Goal: Information Seeking & Learning: Learn about a topic

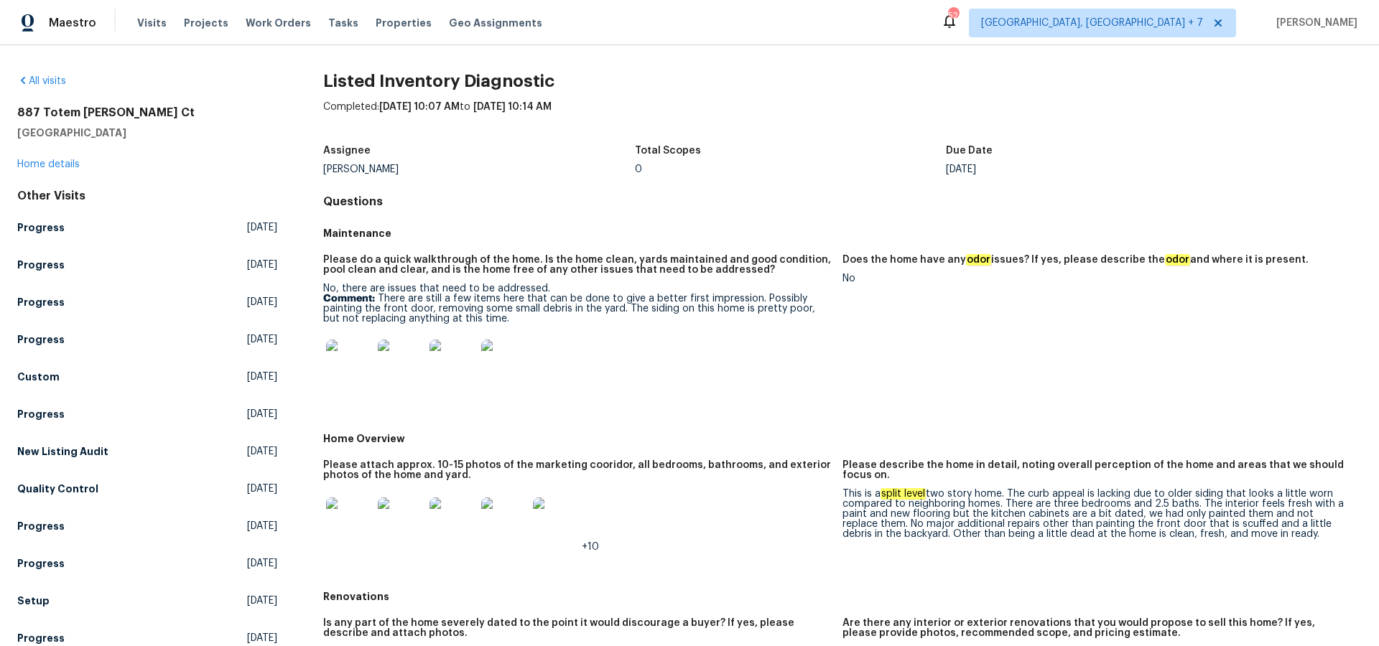
click at [348, 366] on img at bounding box center [349, 363] width 46 height 46
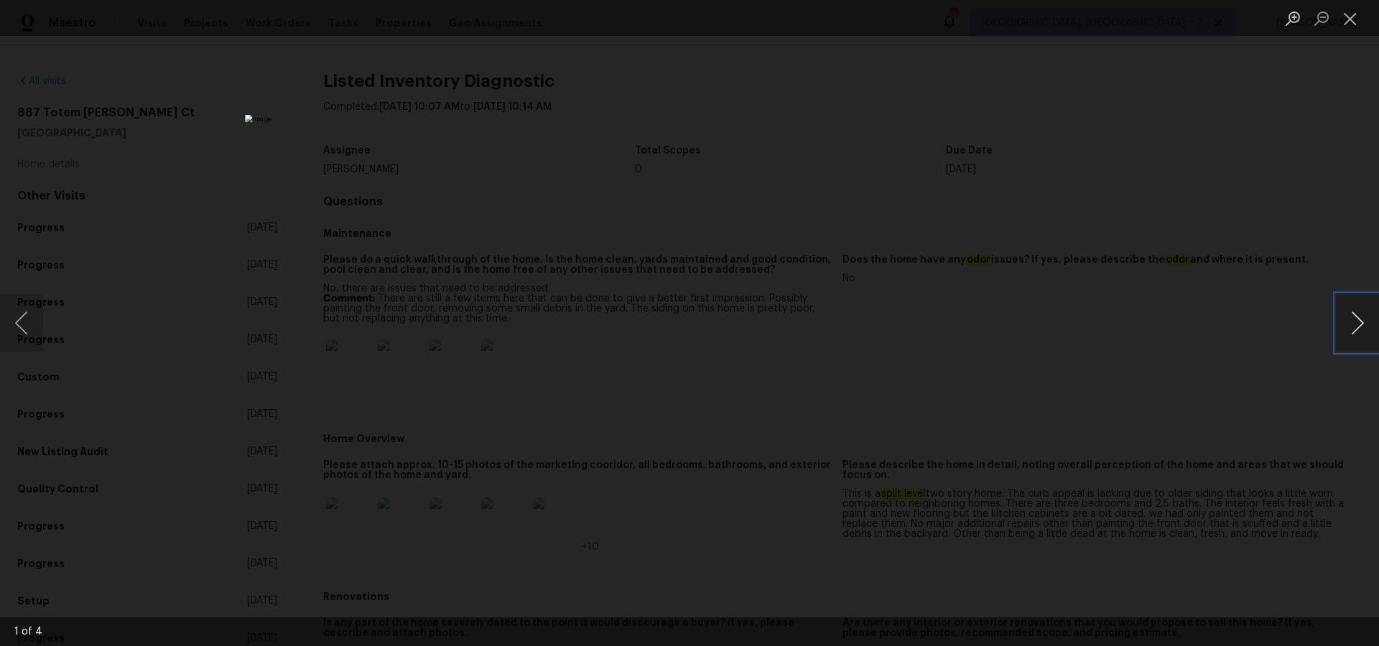
click at [1358, 323] on button "Next image" at bounding box center [1356, 322] width 43 height 57
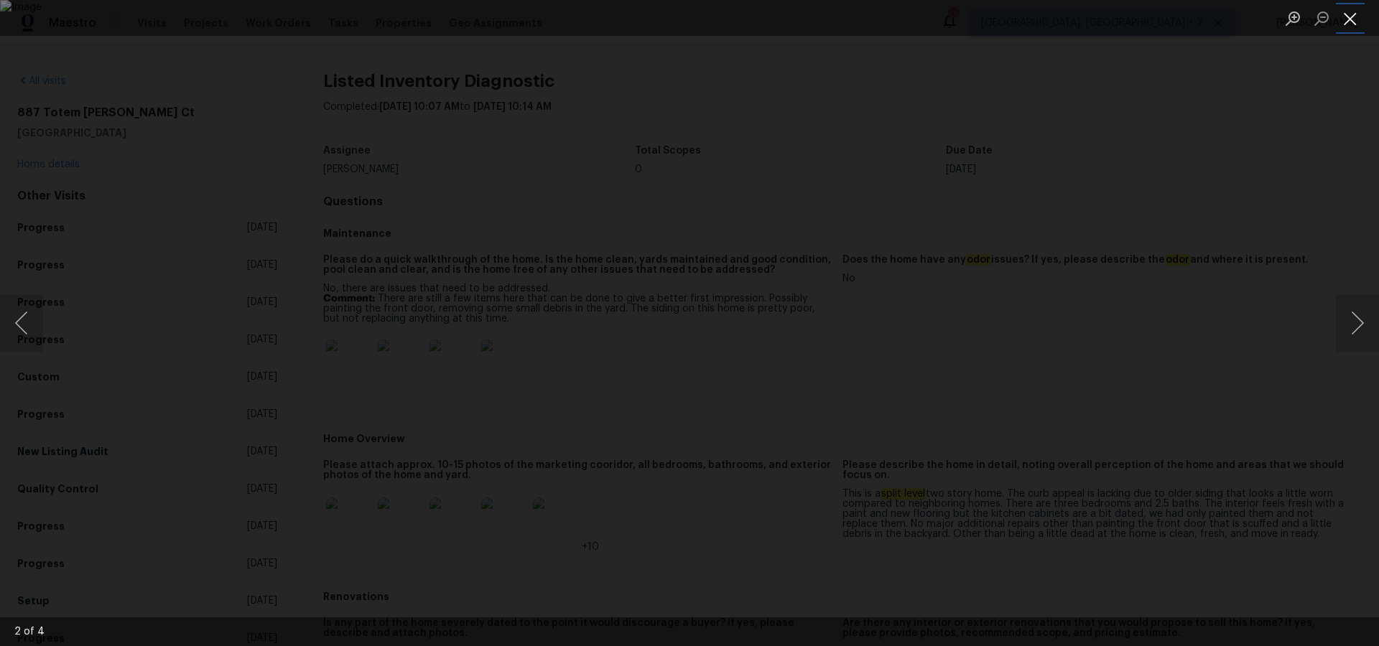
click at [1358, 18] on button "Close lightbox" at bounding box center [1349, 18] width 29 height 25
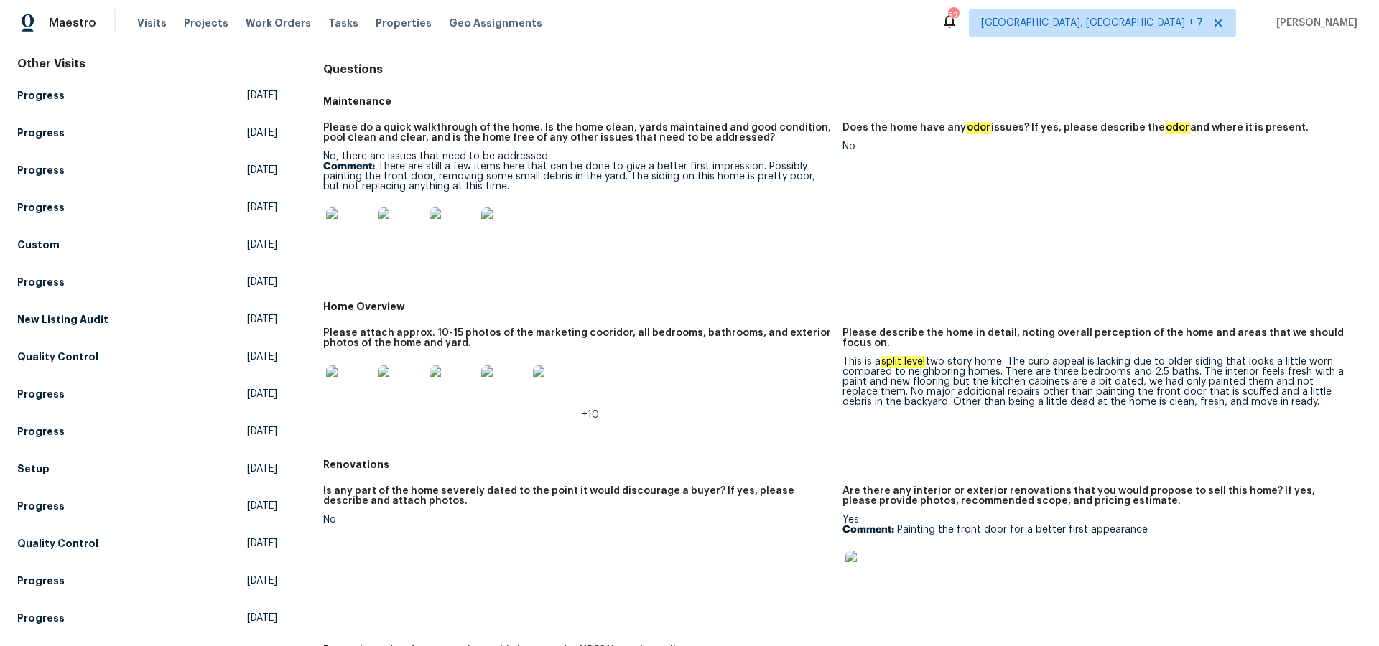
scroll to position [137, 0]
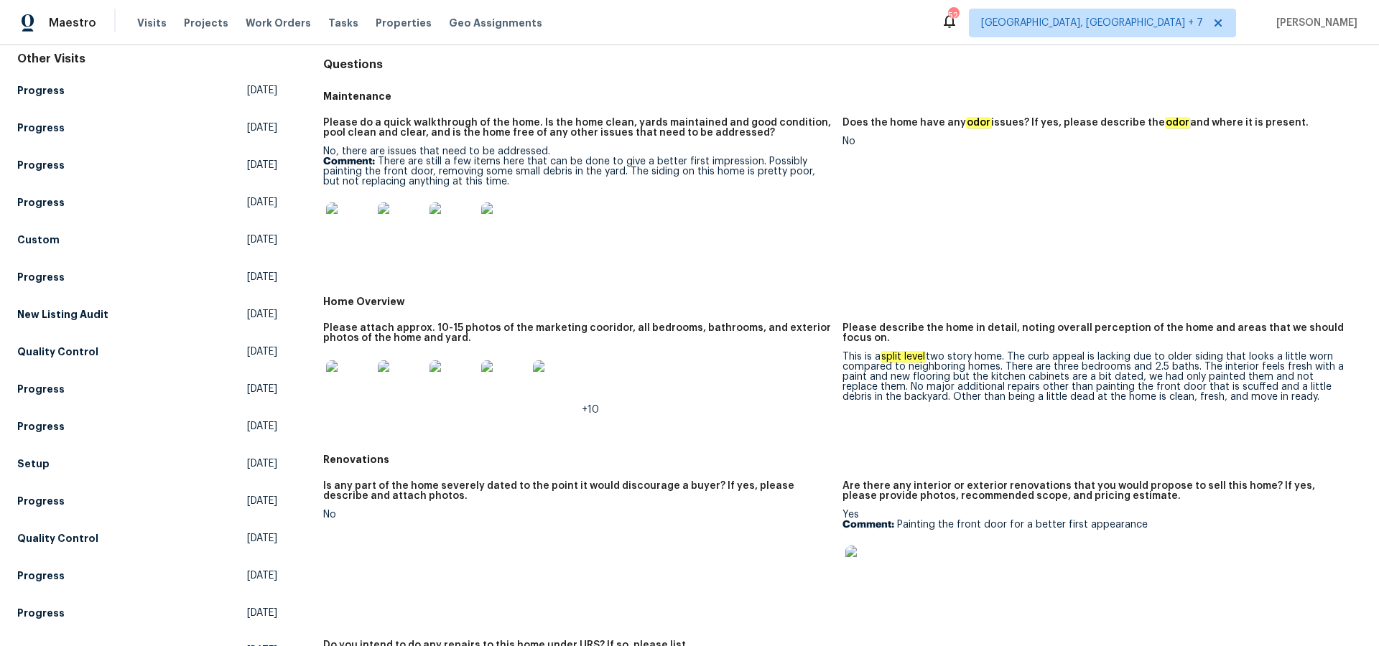
click at [364, 378] on img at bounding box center [349, 383] width 46 height 46
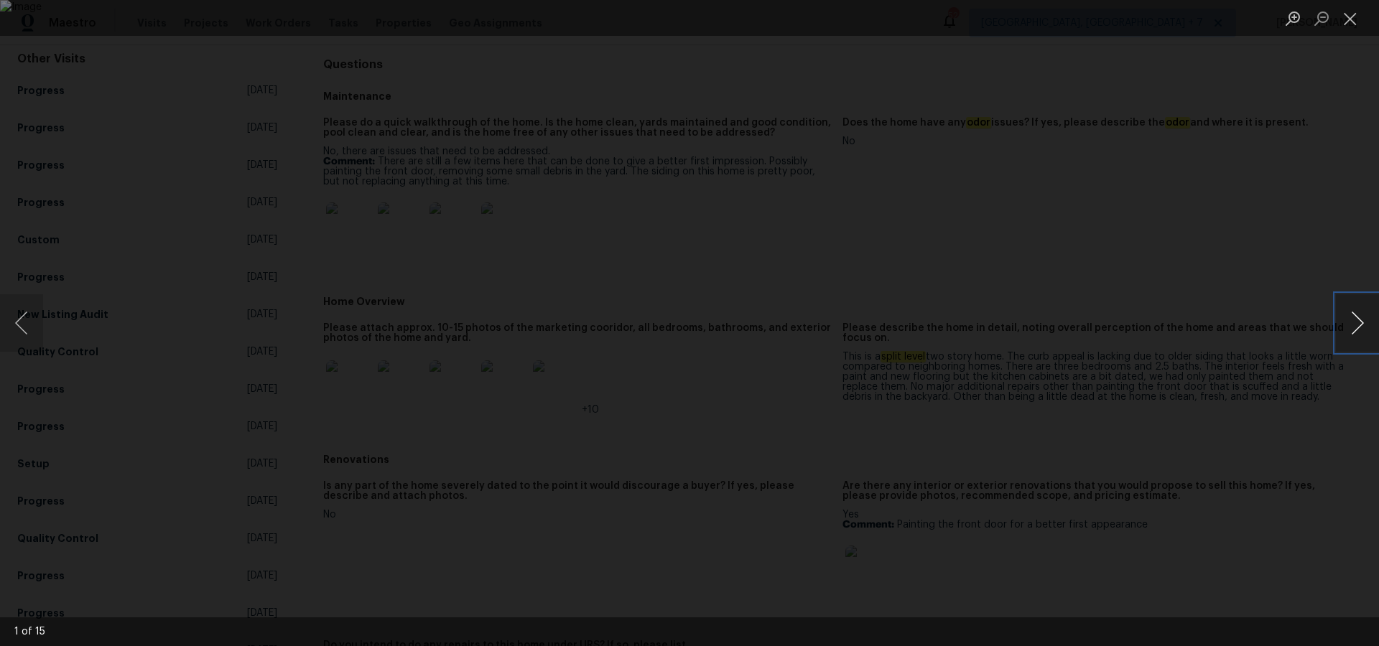
click at [1353, 329] on button "Next image" at bounding box center [1356, 322] width 43 height 57
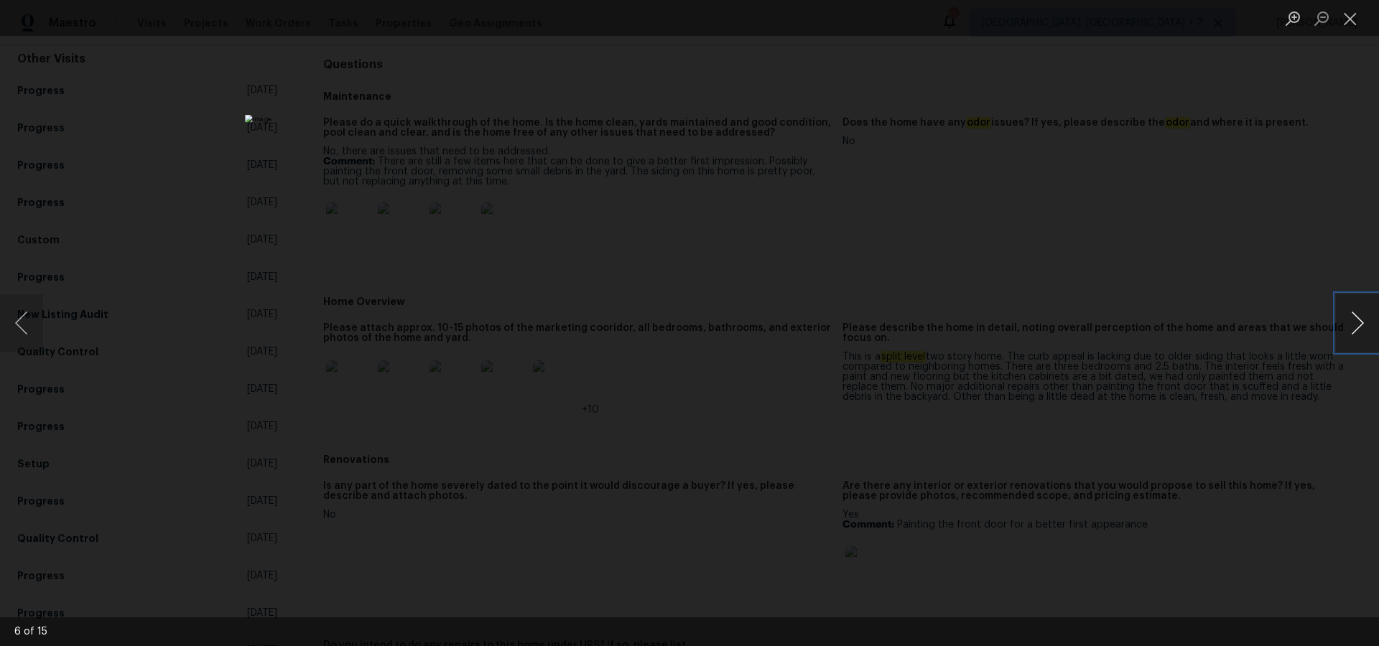
click at [1353, 329] on button "Next image" at bounding box center [1356, 322] width 43 height 57
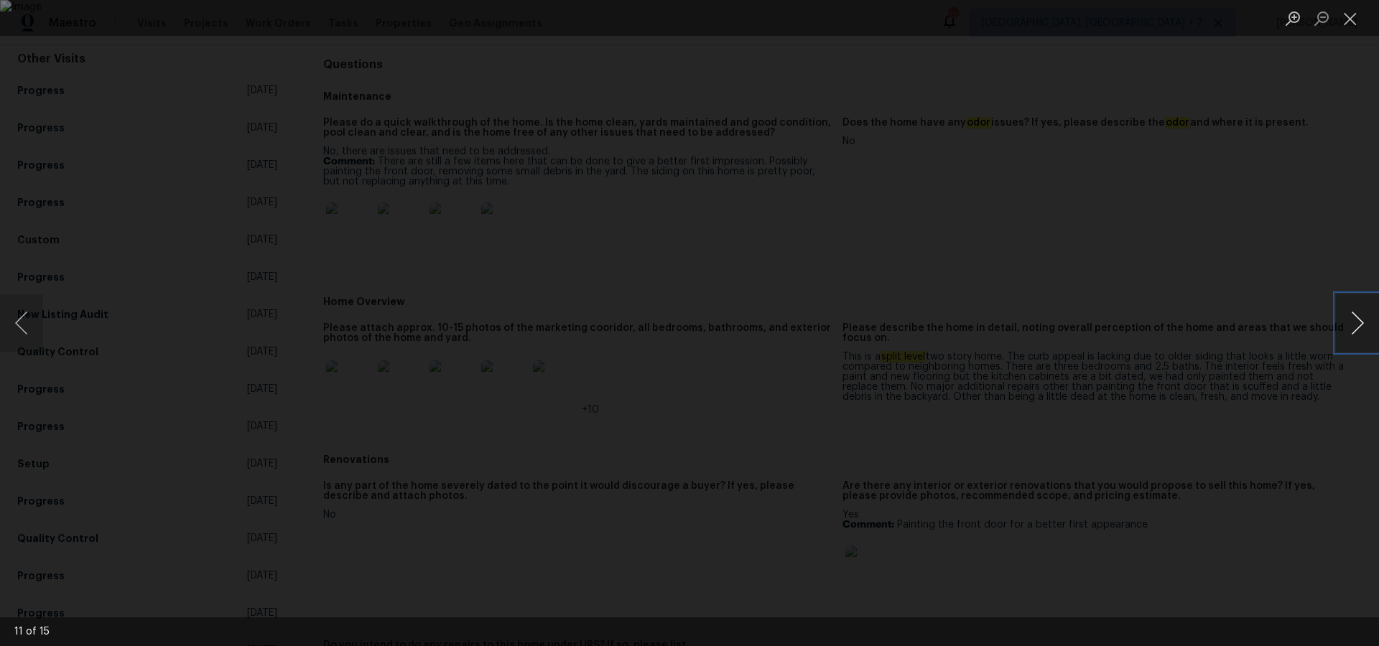
click at [1353, 329] on button "Next image" at bounding box center [1356, 322] width 43 height 57
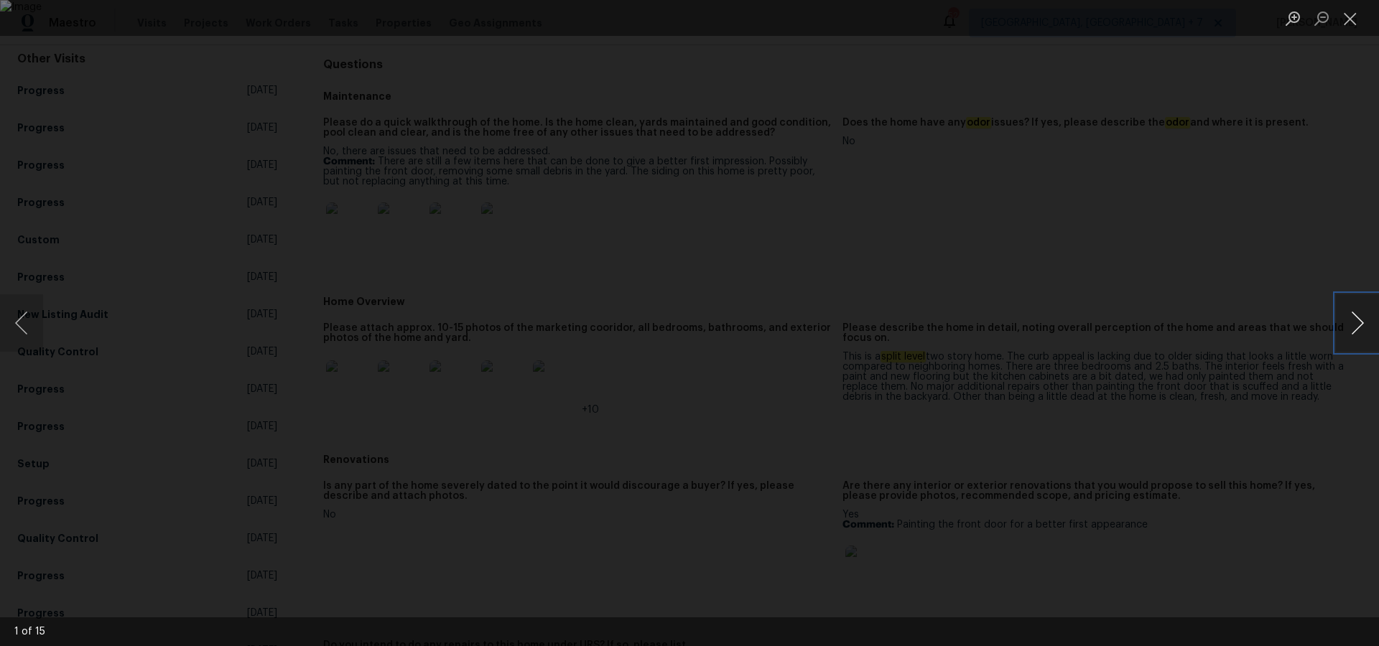
click at [1353, 329] on button "Next image" at bounding box center [1356, 322] width 43 height 57
drag, startPoint x: 1353, startPoint y: 329, endPoint x: 1251, endPoint y: 348, distance: 103.6
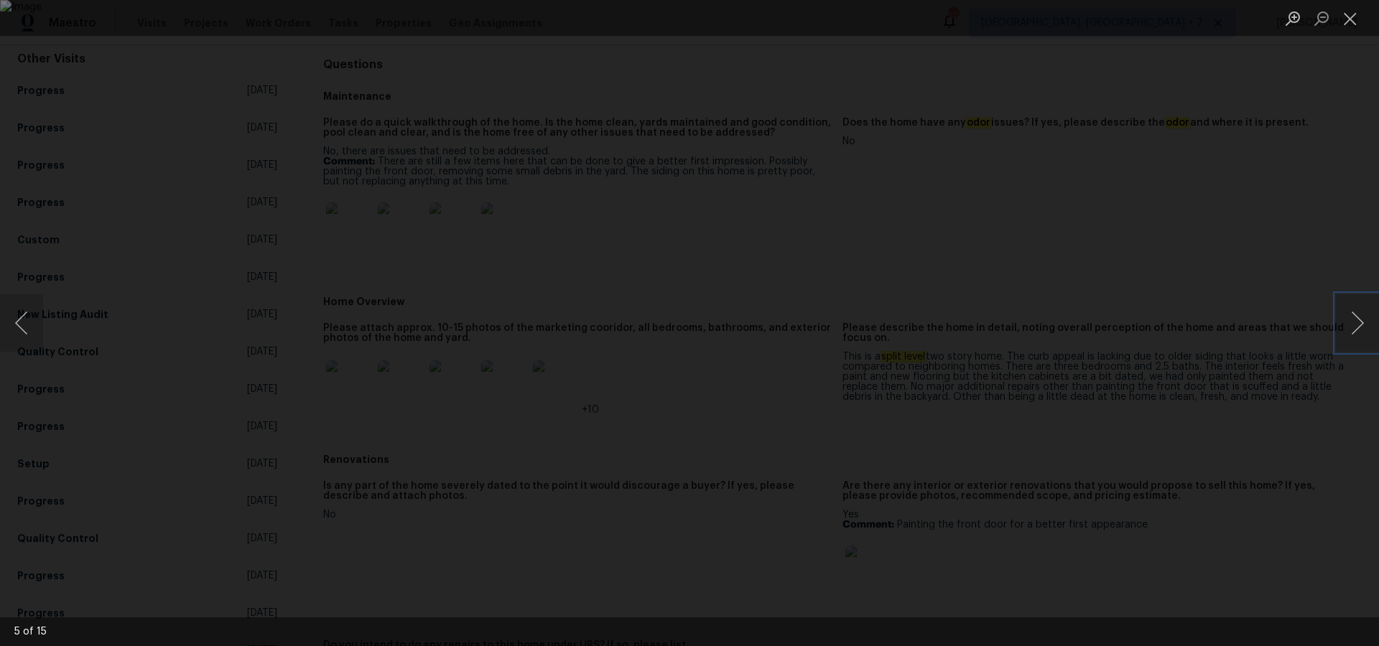
click at [1251, 348] on div "5 of 15" at bounding box center [689, 323] width 1379 height 646
click at [1351, 322] on button "Next image" at bounding box center [1356, 322] width 43 height 57
click at [1353, 308] on button "Next image" at bounding box center [1356, 322] width 43 height 57
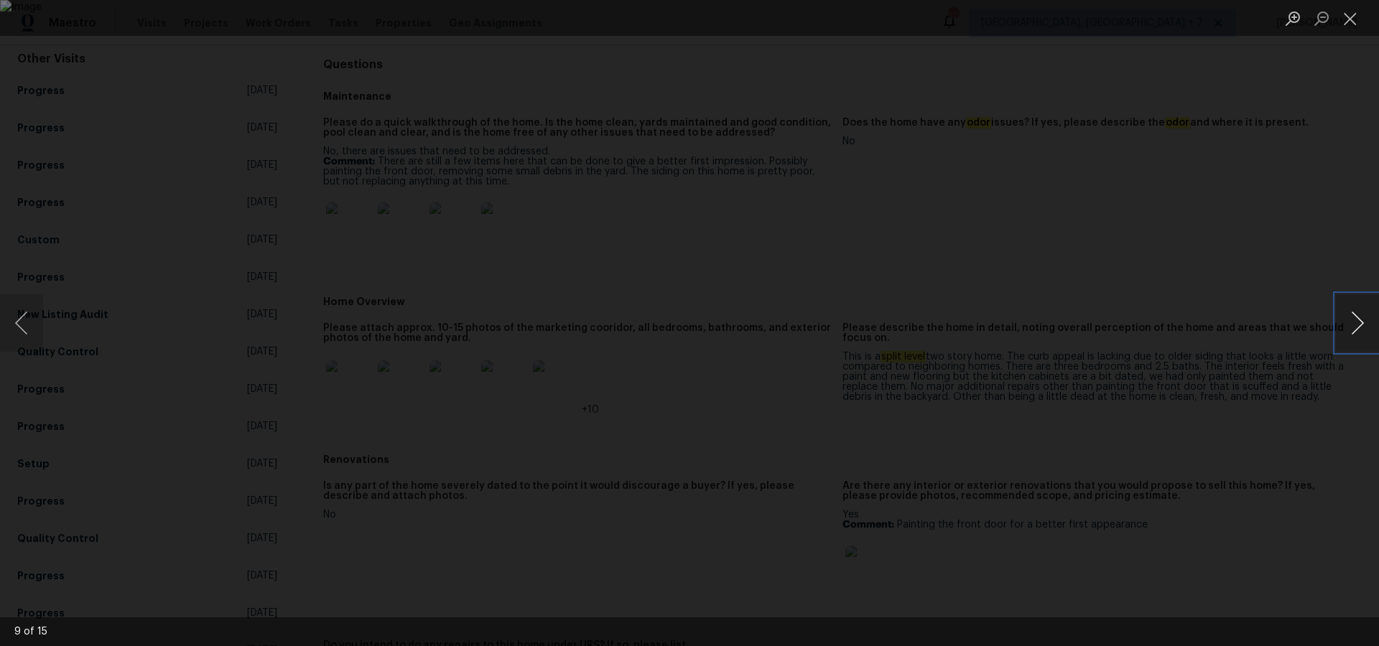
click at [1353, 308] on button "Next image" at bounding box center [1356, 322] width 43 height 57
click at [1353, 21] on button "Close lightbox" at bounding box center [1349, 18] width 29 height 25
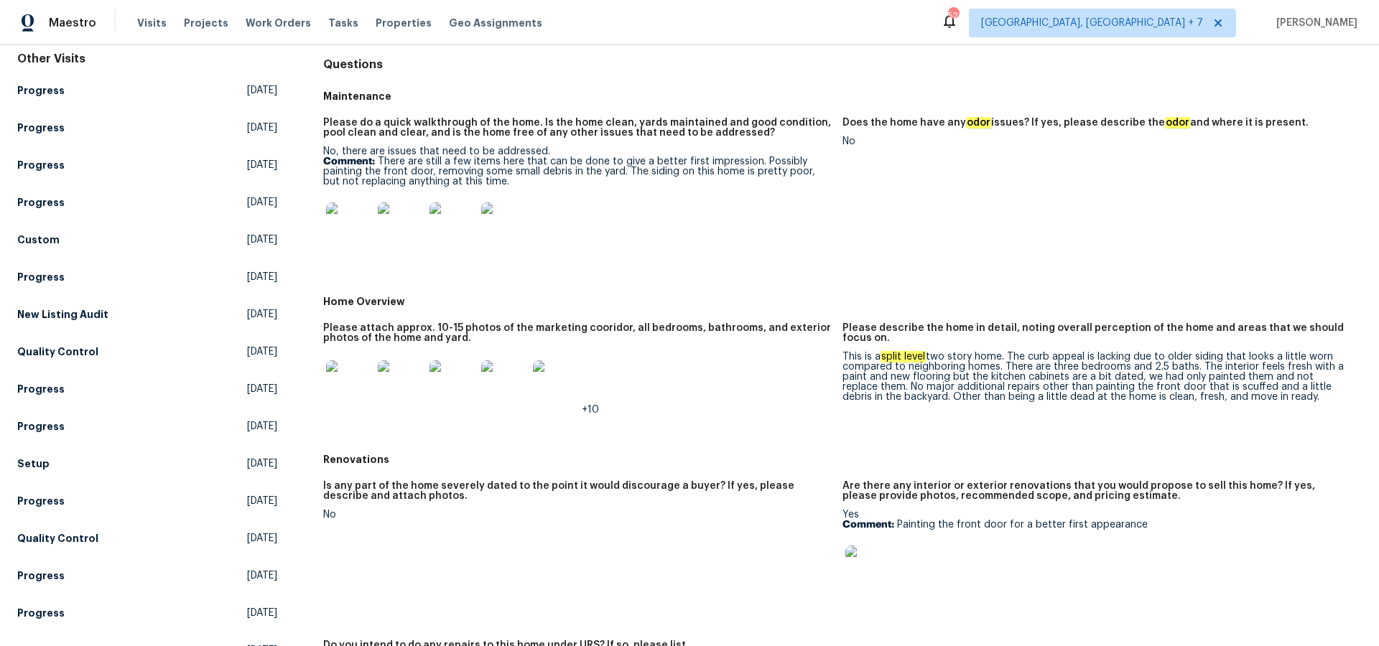
click at [353, 231] on img at bounding box center [349, 225] width 46 height 46
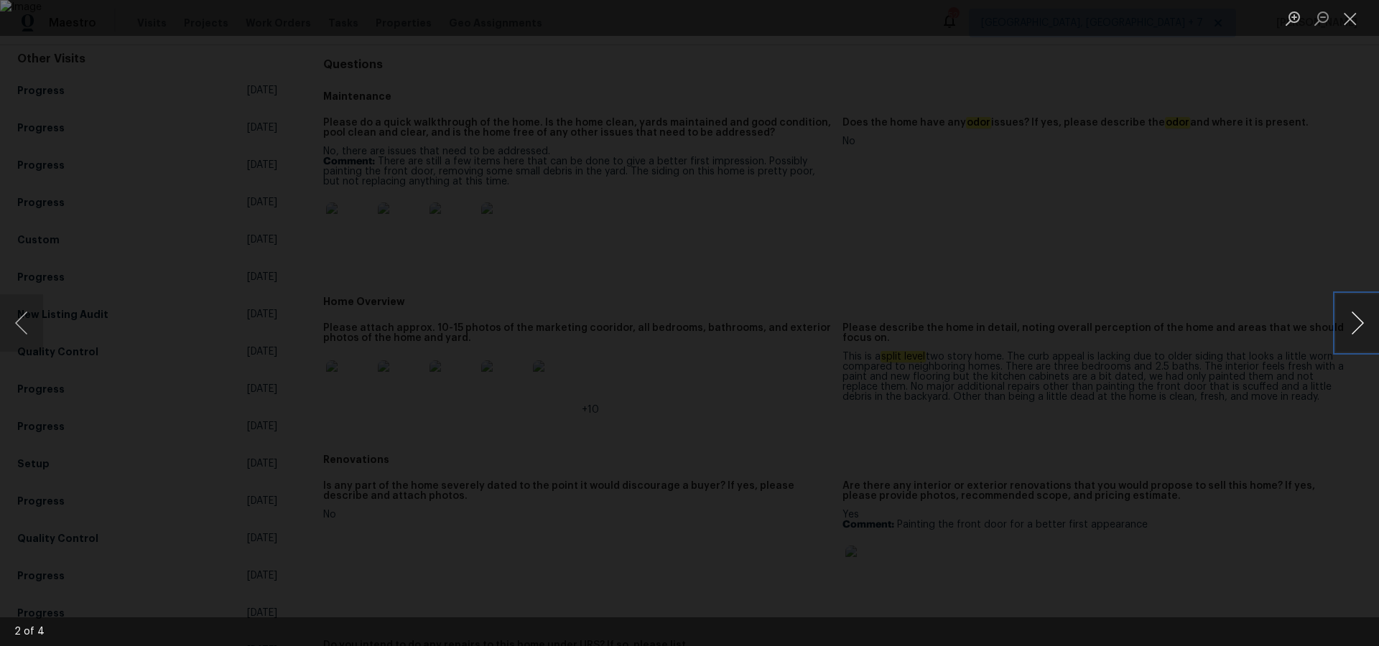
click at [1360, 320] on button "Next image" at bounding box center [1356, 322] width 43 height 57
click at [1365, 320] on button "Next image" at bounding box center [1356, 322] width 43 height 57
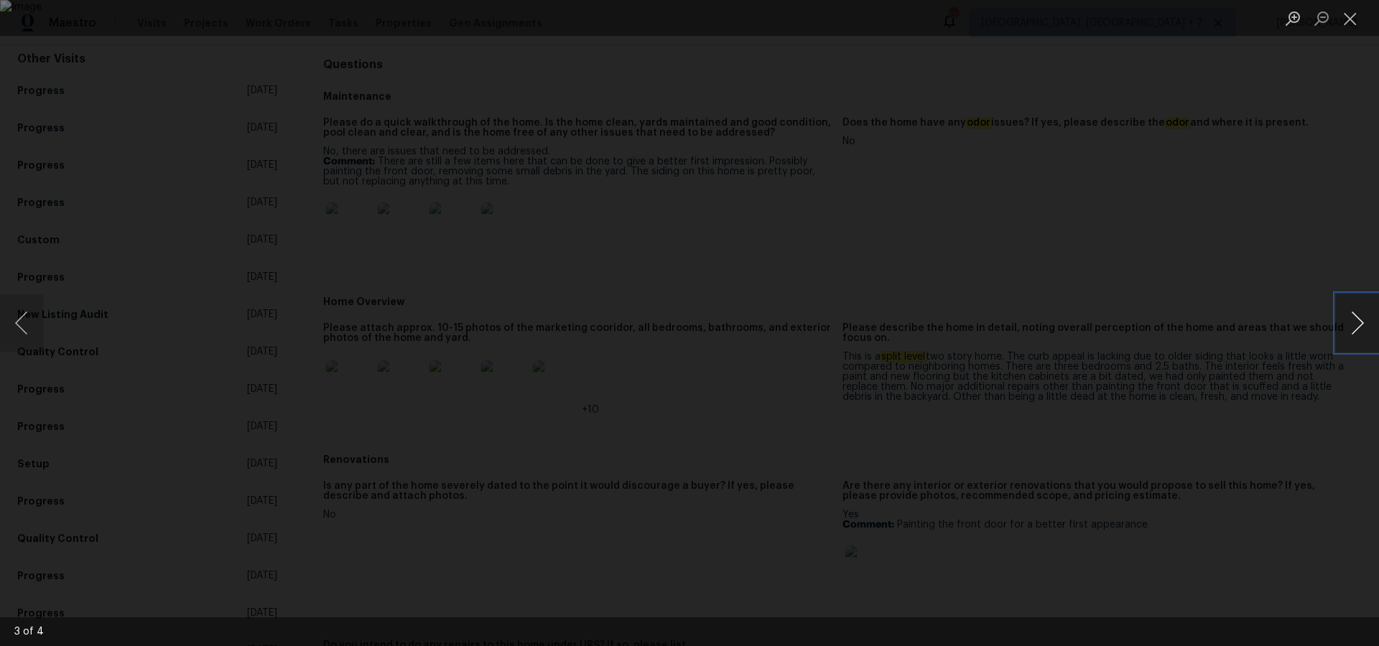
click at [1365, 320] on button "Next image" at bounding box center [1356, 322] width 43 height 57
